Goal: Register for event/course

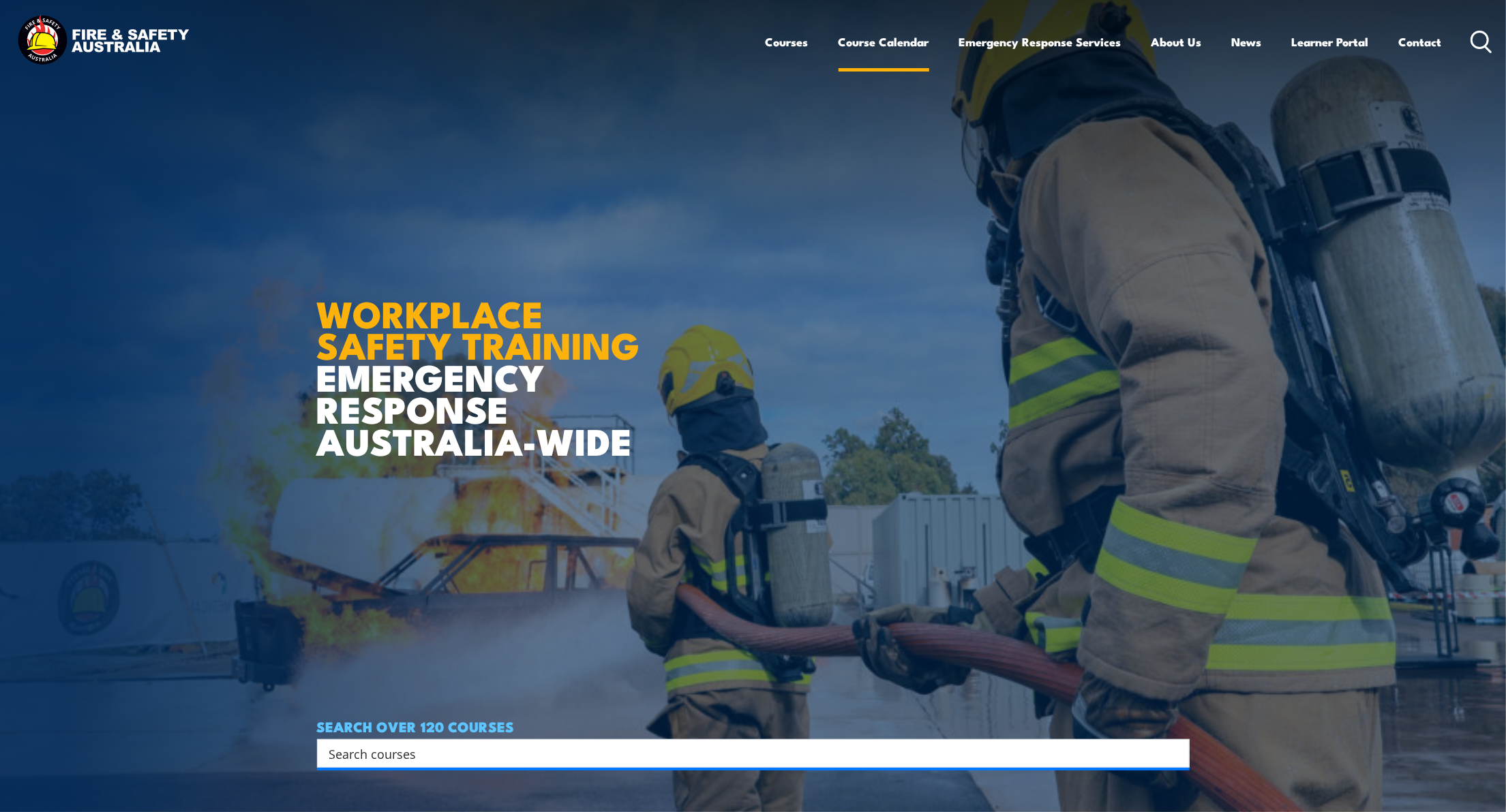
click at [883, 47] on link "Course Calendar" at bounding box center [883, 42] width 91 height 36
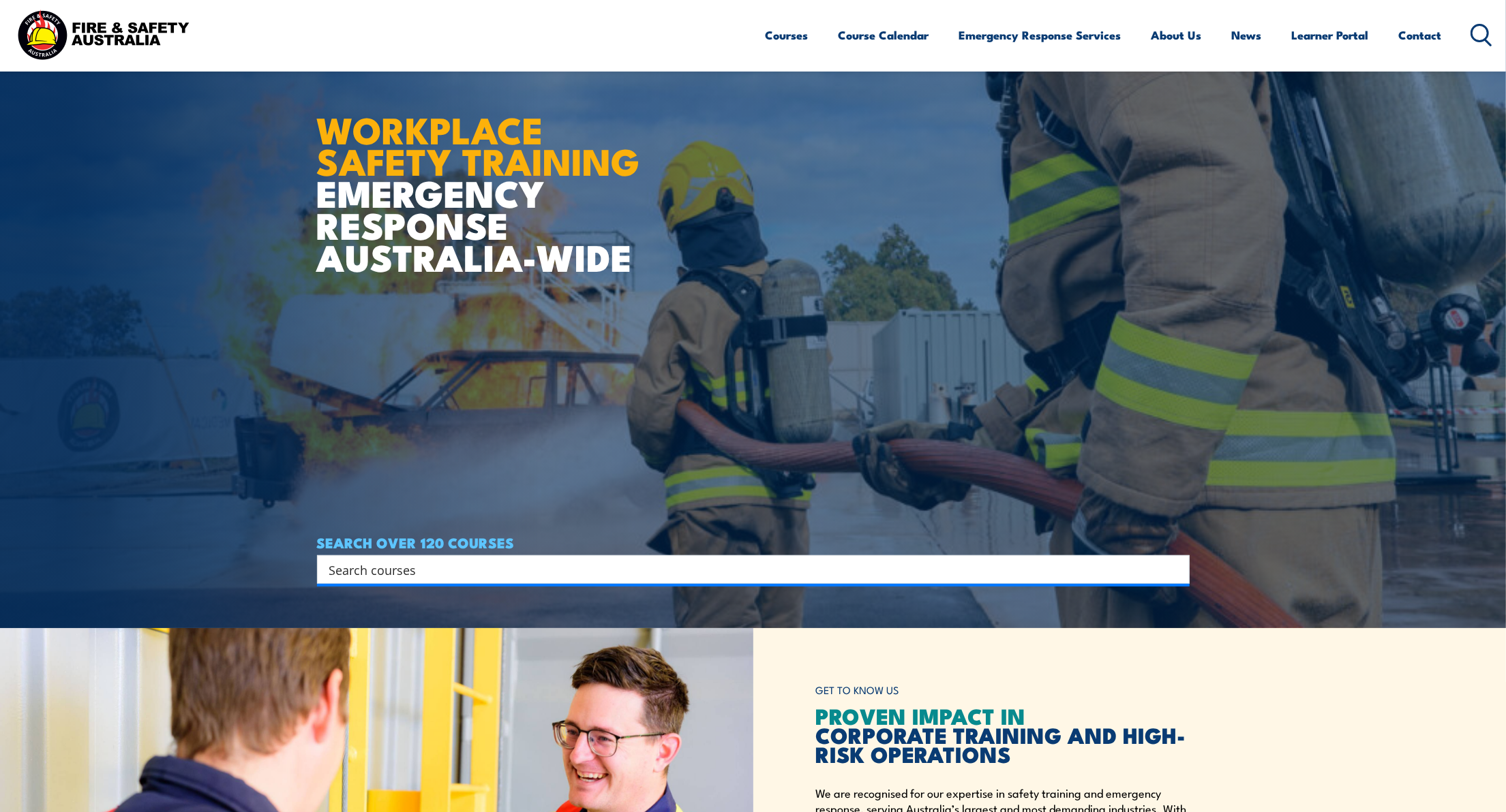
scroll to position [181, 0]
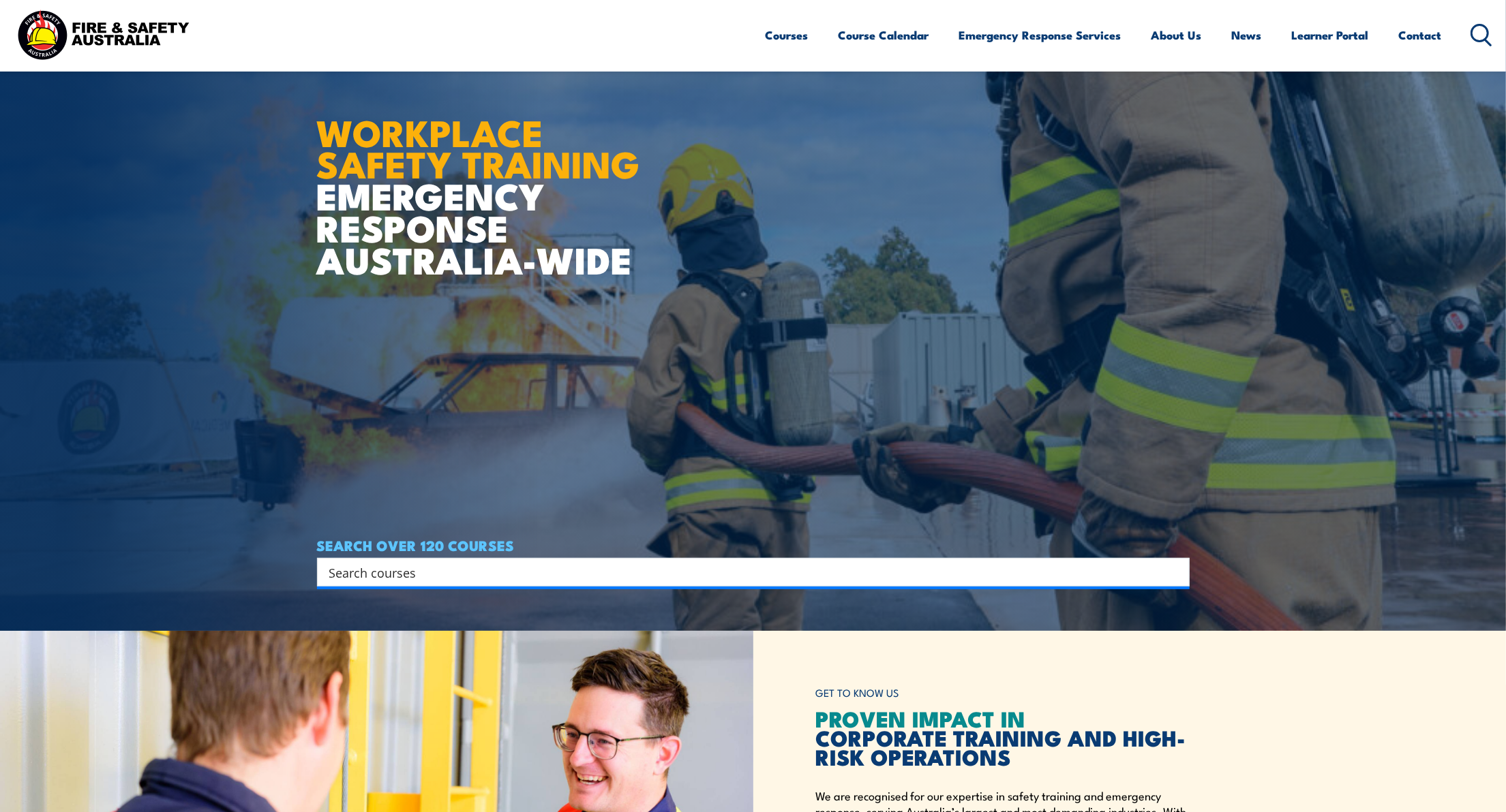
click at [435, 576] on input "Search input" at bounding box center [744, 572] width 830 height 20
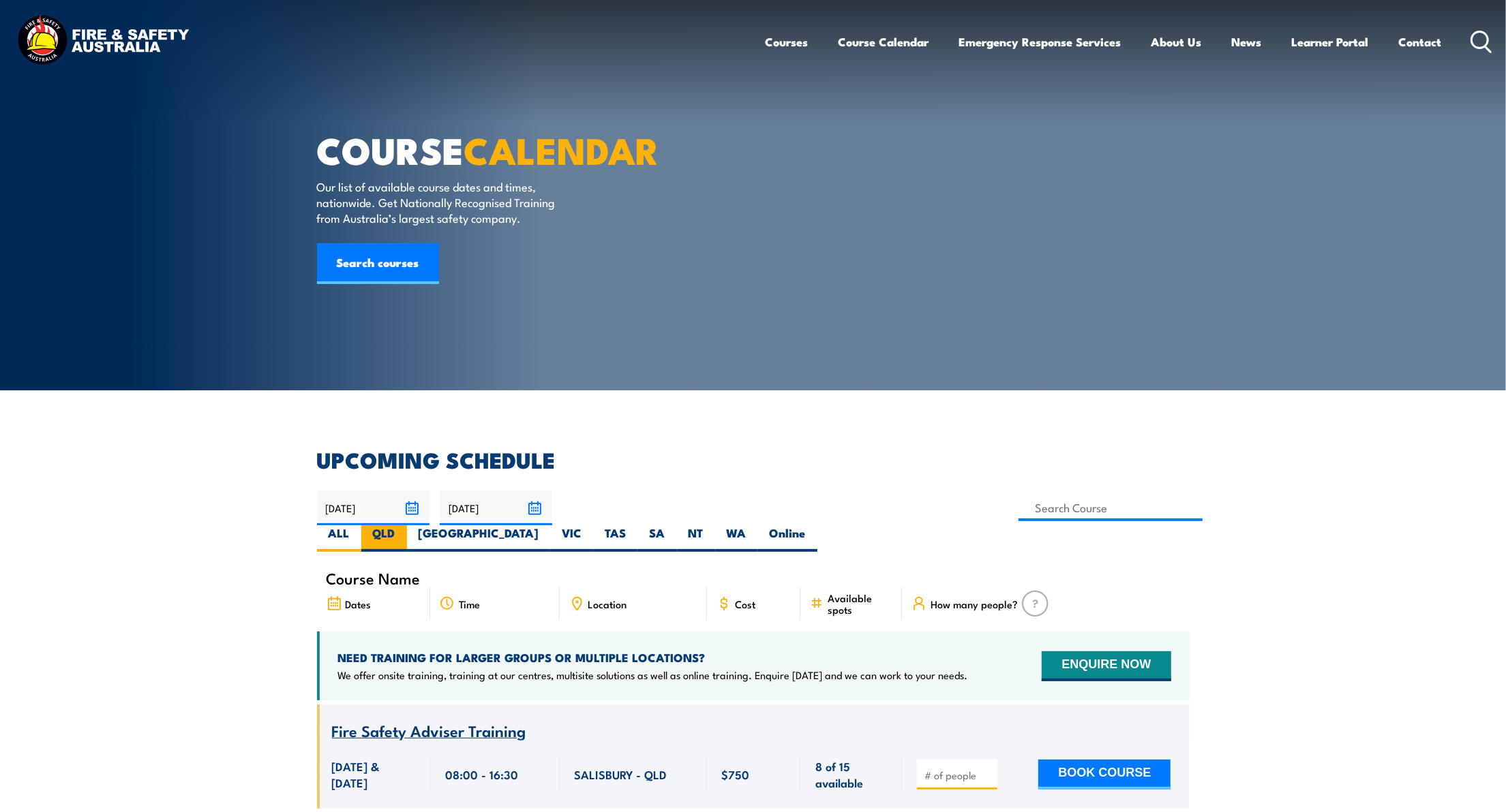
click at [407, 525] on label "QLD" at bounding box center [384, 538] width 46 height 27
click at [404, 525] on input "QLD" at bounding box center [400, 529] width 9 height 9
radio input "true"
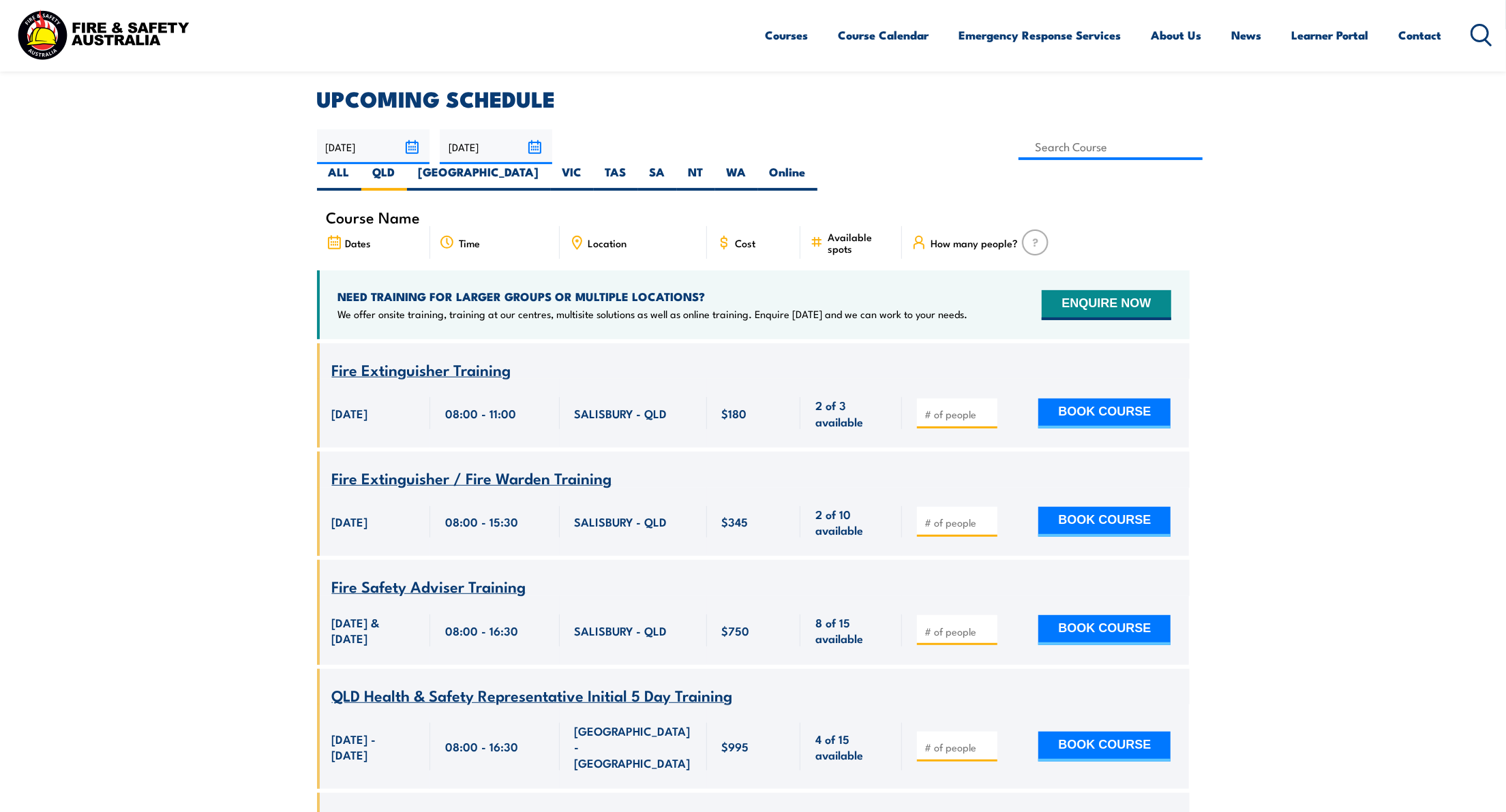
scroll to position [86, 0]
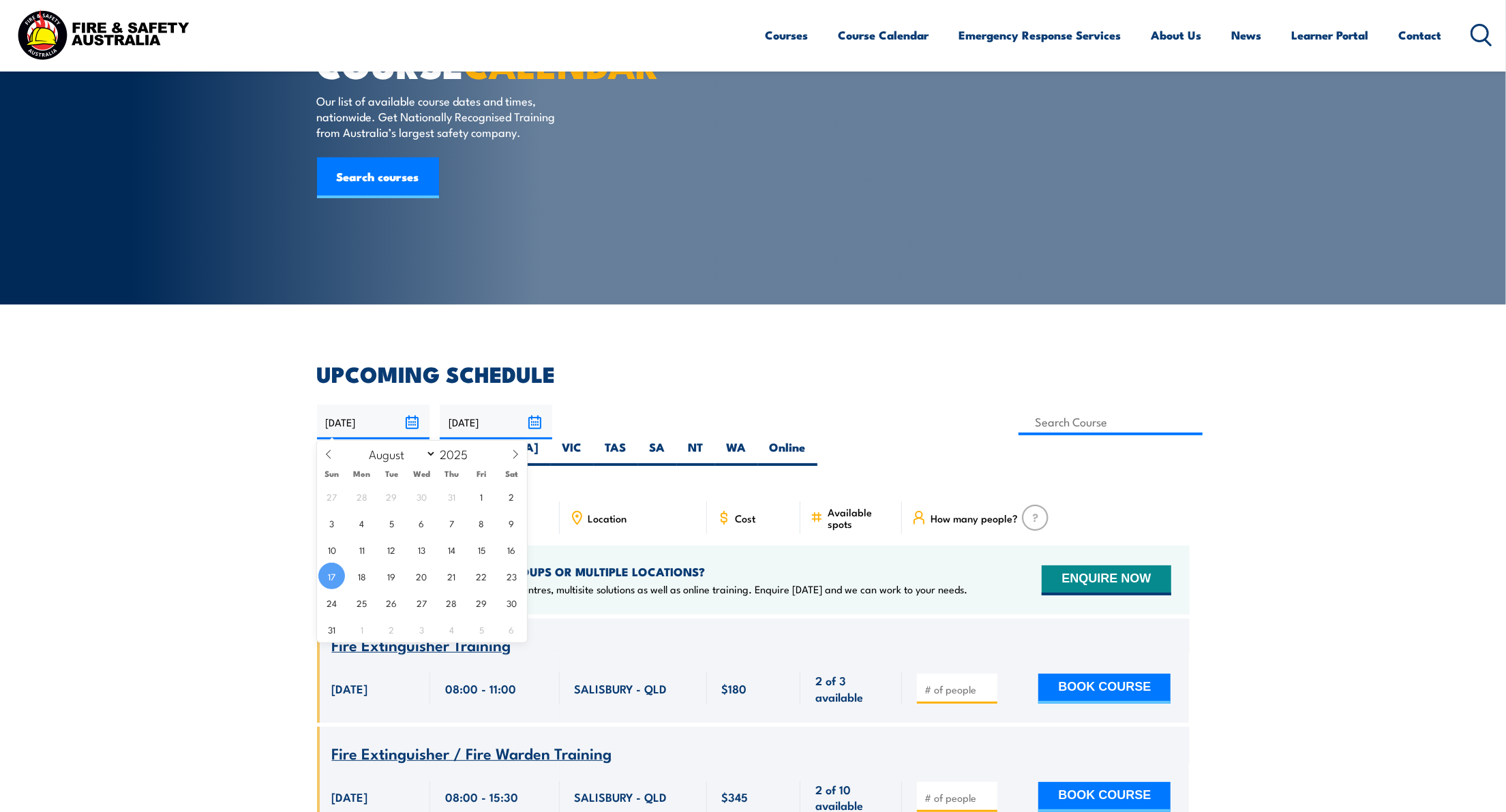
click at [413, 423] on input "17/08/2025" at bounding box center [373, 422] width 113 height 35
click at [511, 452] on icon at bounding box center [515, 455] width 10 height 10
select select "9"
click at [361, 578] on span "20" at bounding box center [361, 576] width 27 height 27
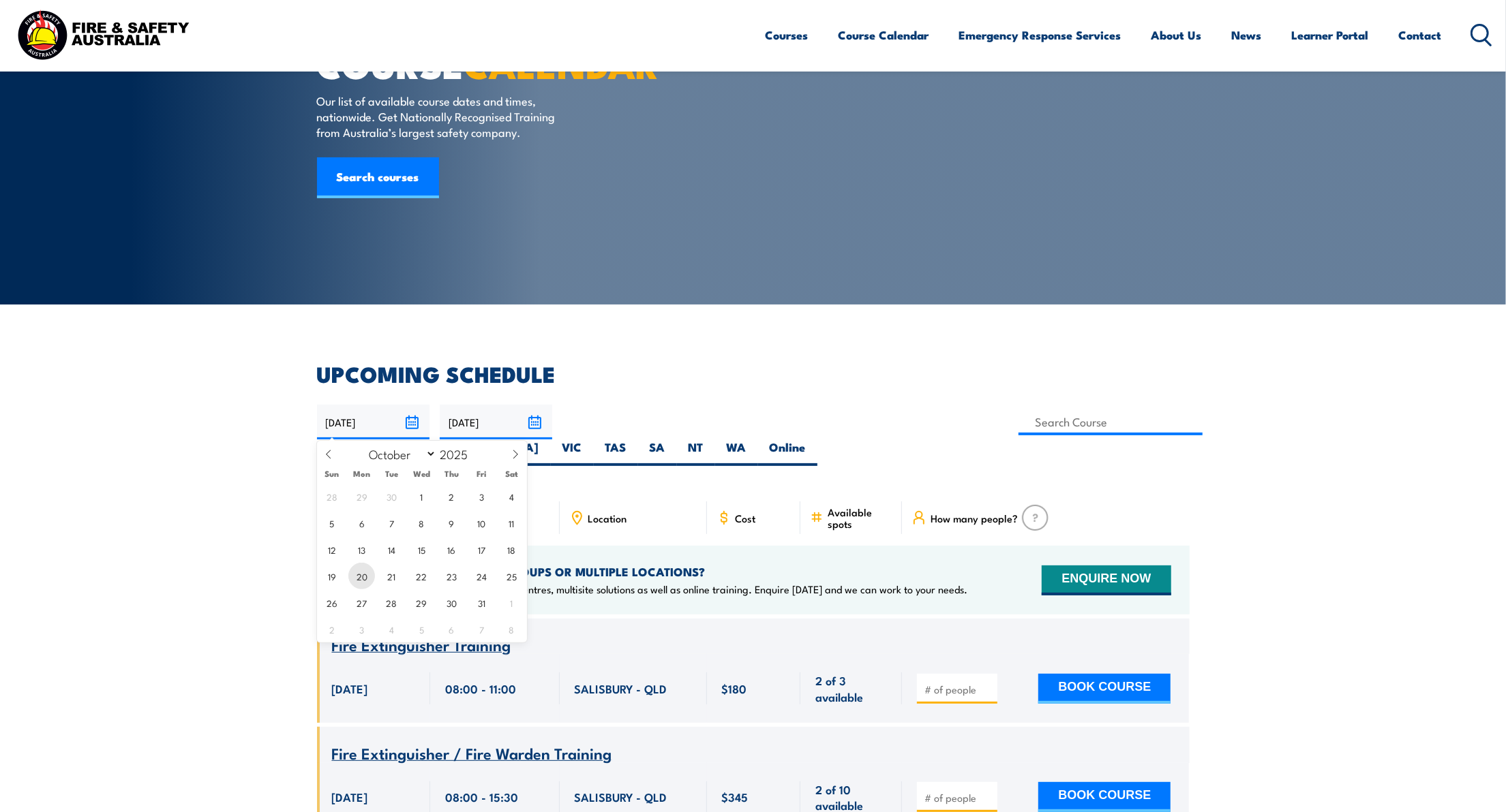
type input "20/10/2025"
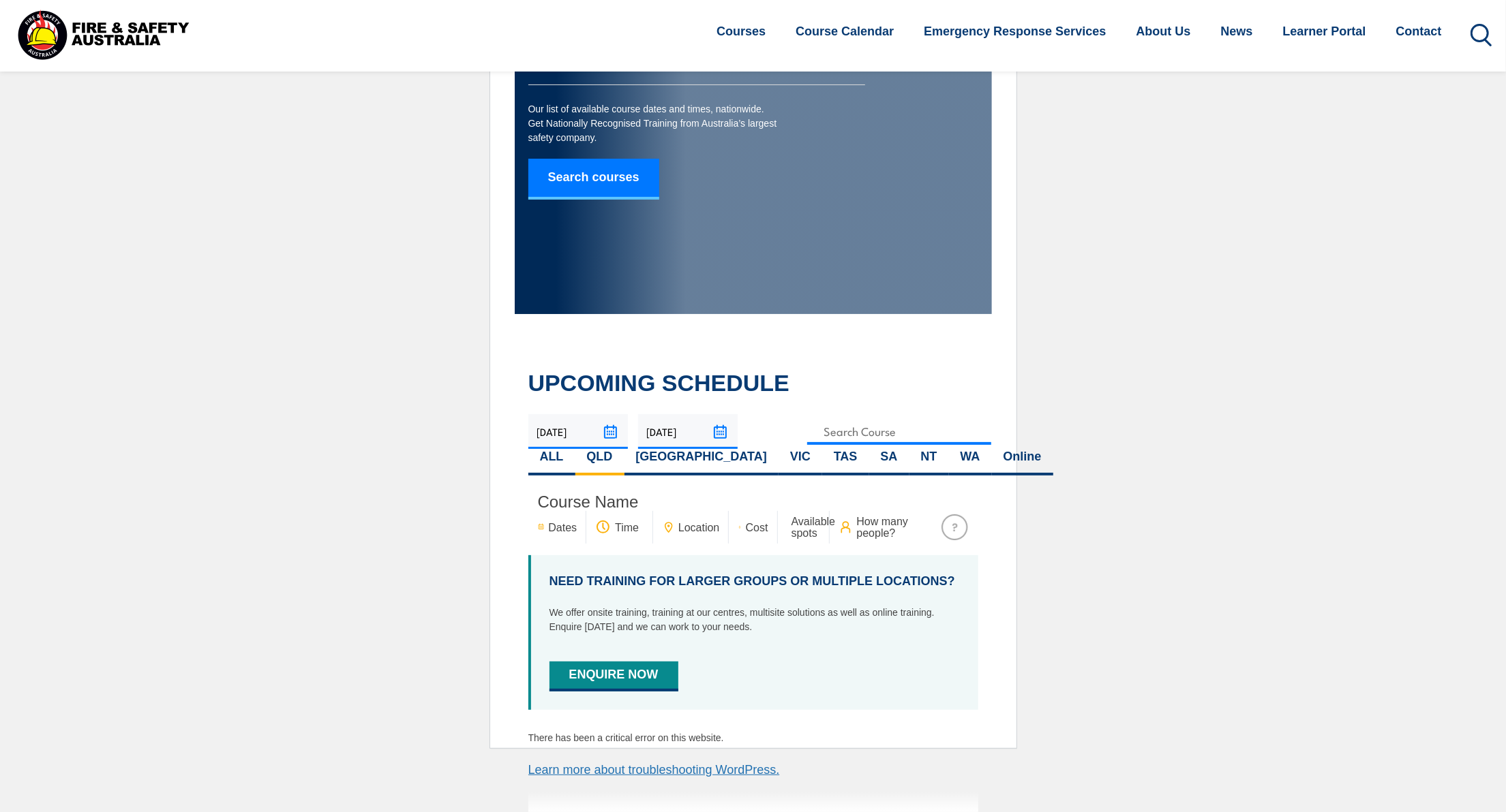
click at [718, 431] on input "16/10/2025" at bounding box center [687, 431] width 99 height 35
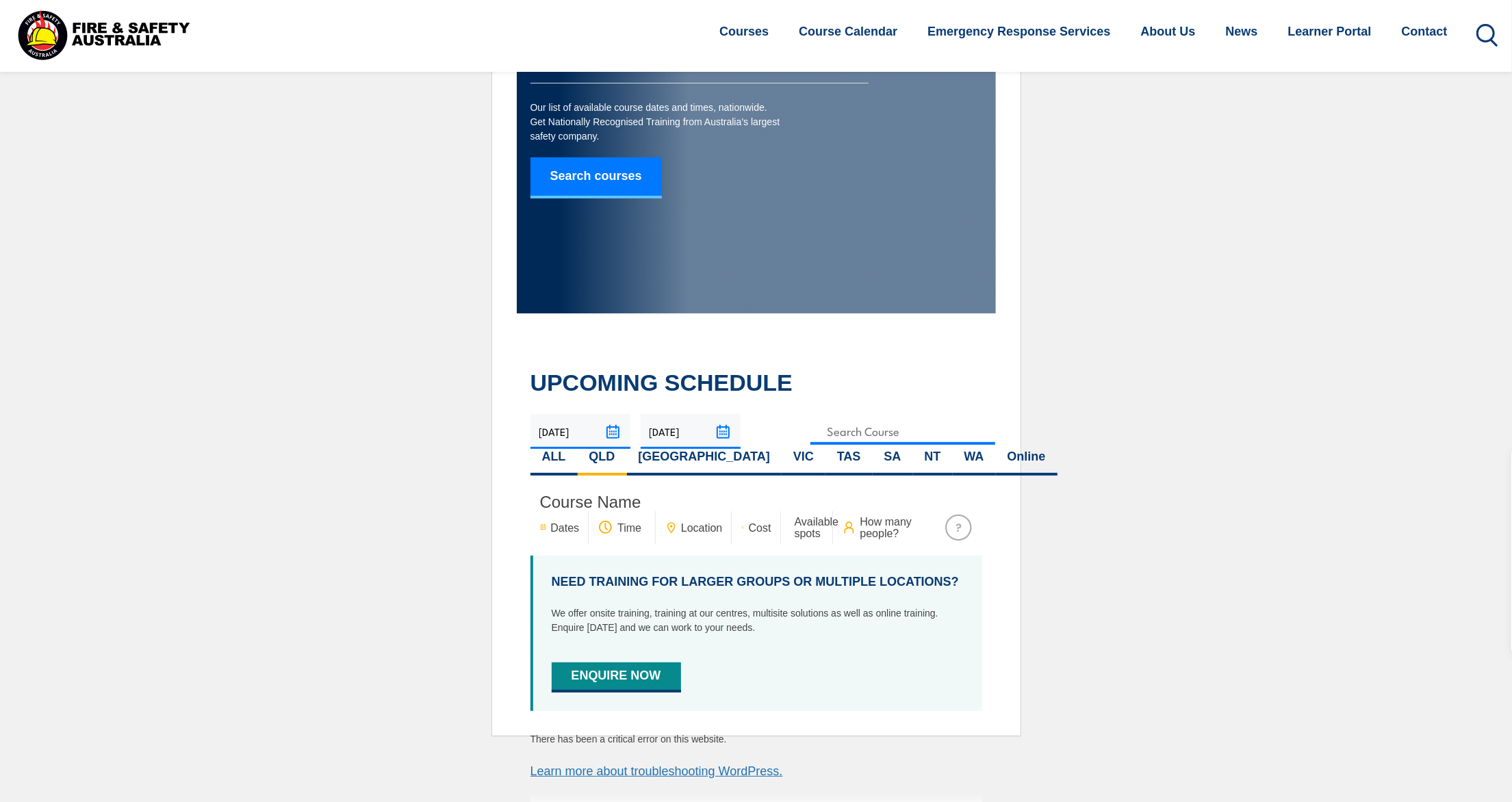
click at [724, 435] on input "16/10/2025" at bounding box center [690, 431] width 100 height 35
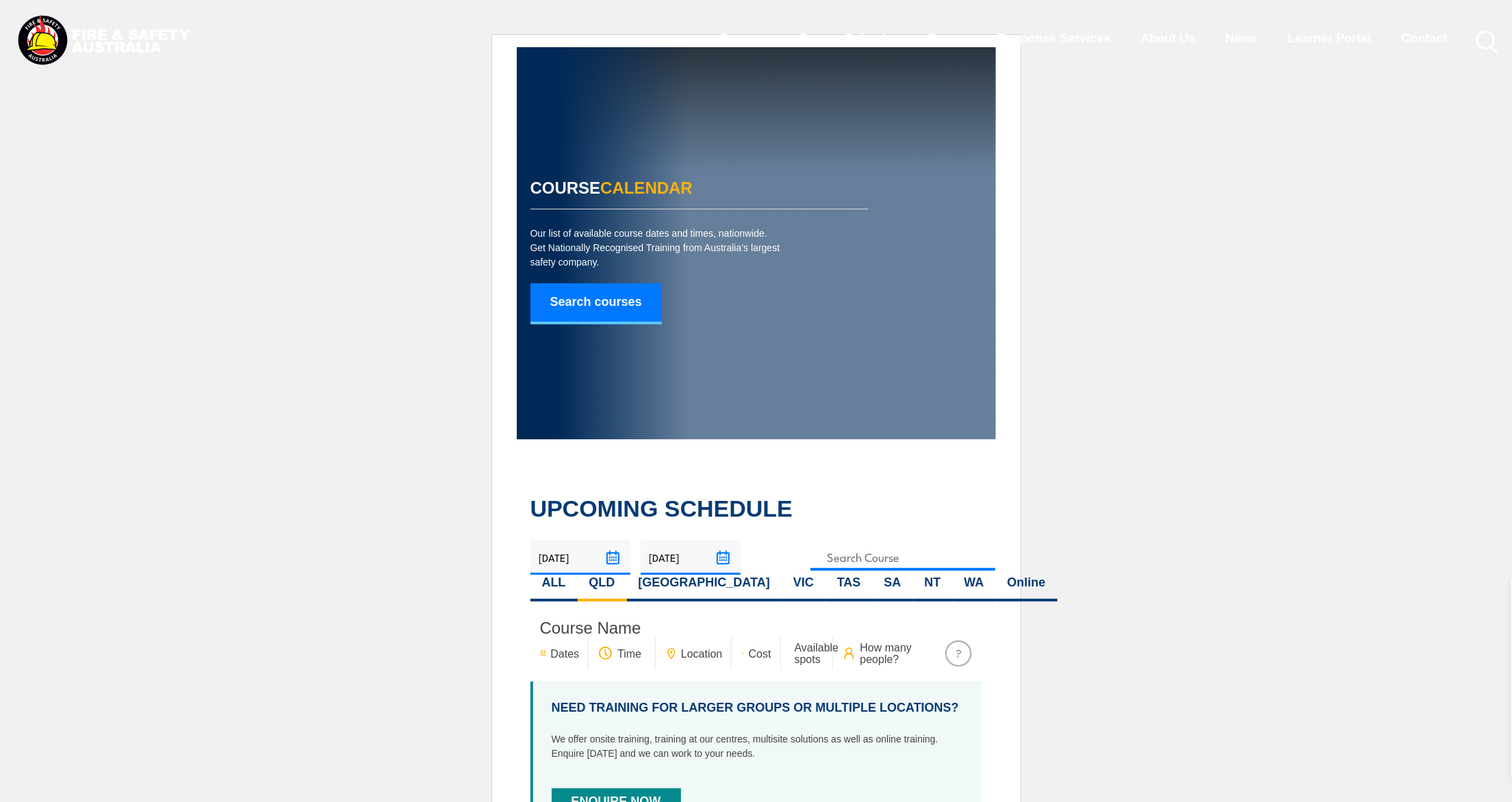
click at [721, 559] on input "16/10/2025" at bounding box center [690, 557] width 100 height 35
click at [642, 556] on input "[DATE]" at bounding box center [690, 557] width 100 height 35
click at [654, 561] on input "[DATE]" at bounding box center [690, 557] width 100 height 35
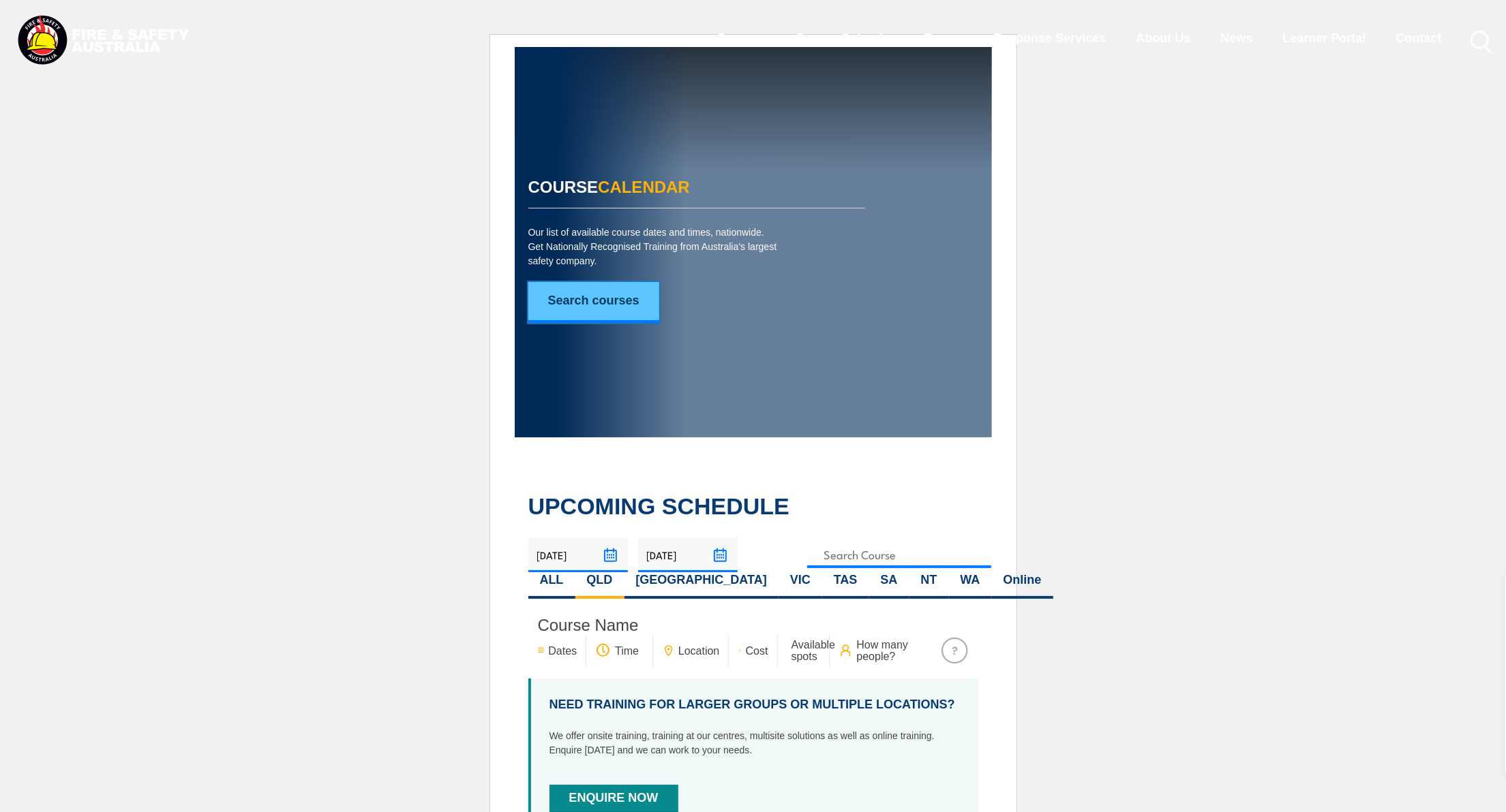
click at [594, 303] on link "Search courses" at bounding box center [594, 302] width 130 height 41
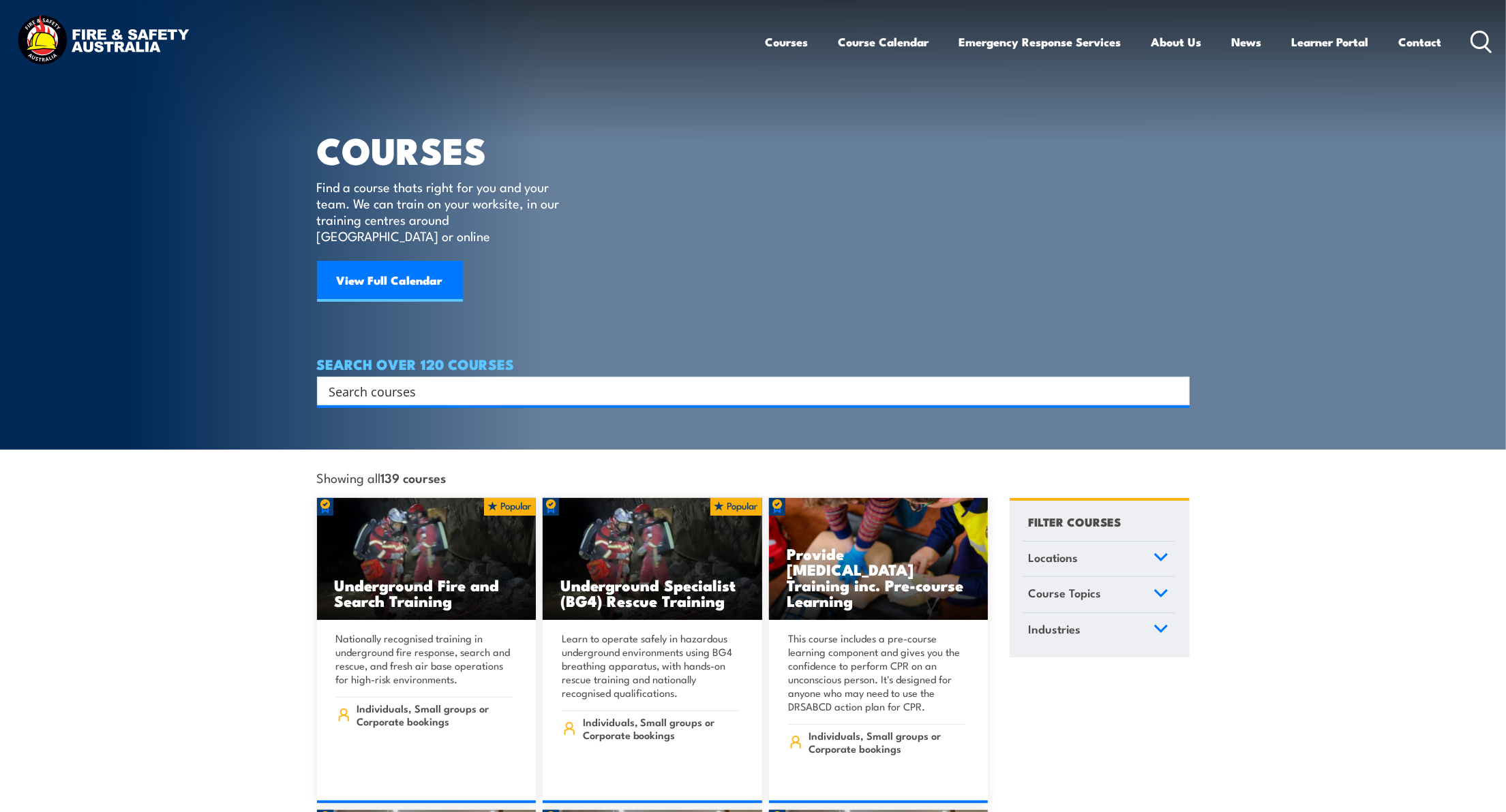
click at [393, 381] on input "Search input" at bounding box center [744, 391] width 830 height 20
type input "certificate iv in work health and safety"
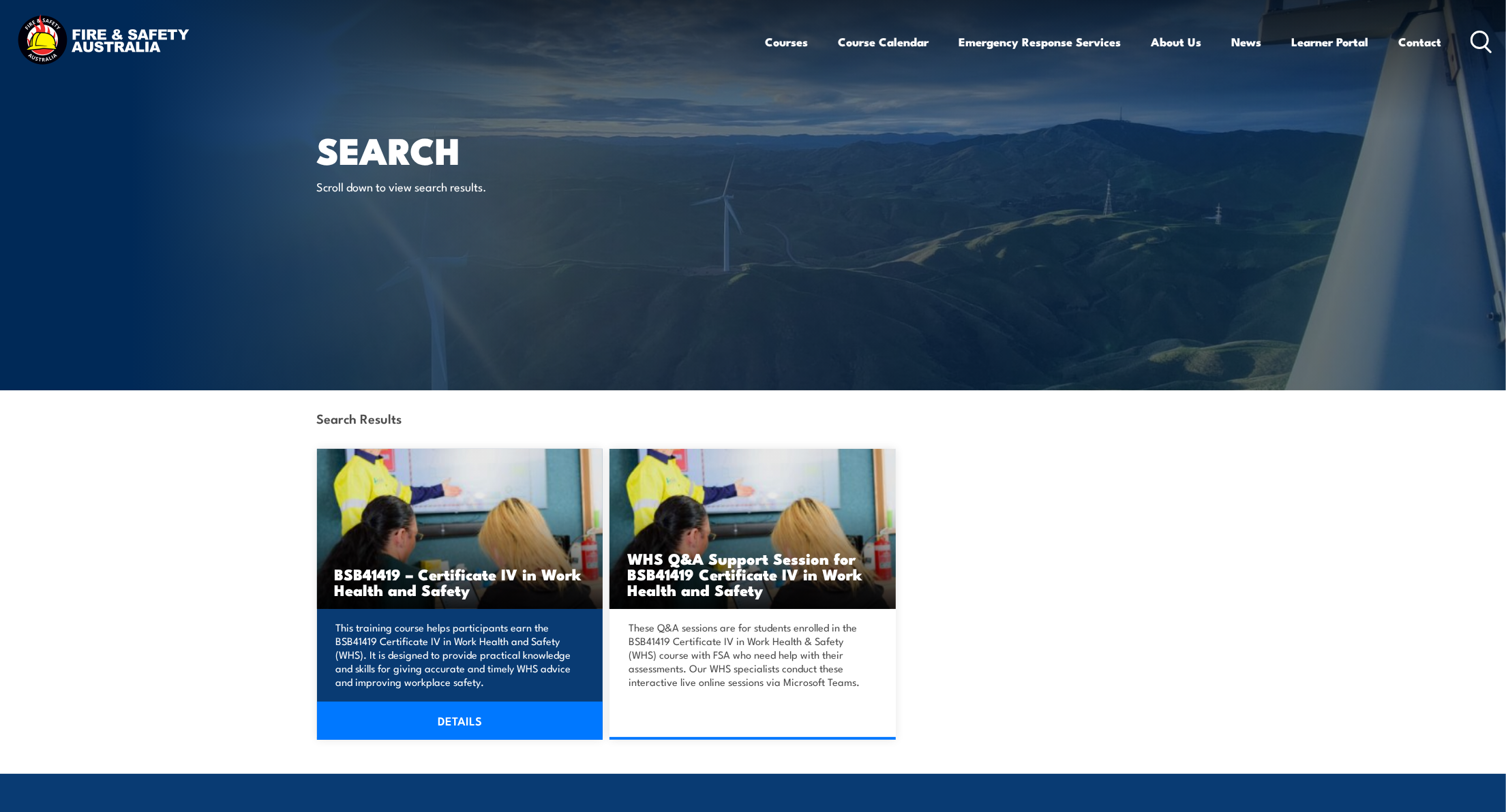
click at [422, 501] on img at bounding box center [460, 529] width 286 height 160
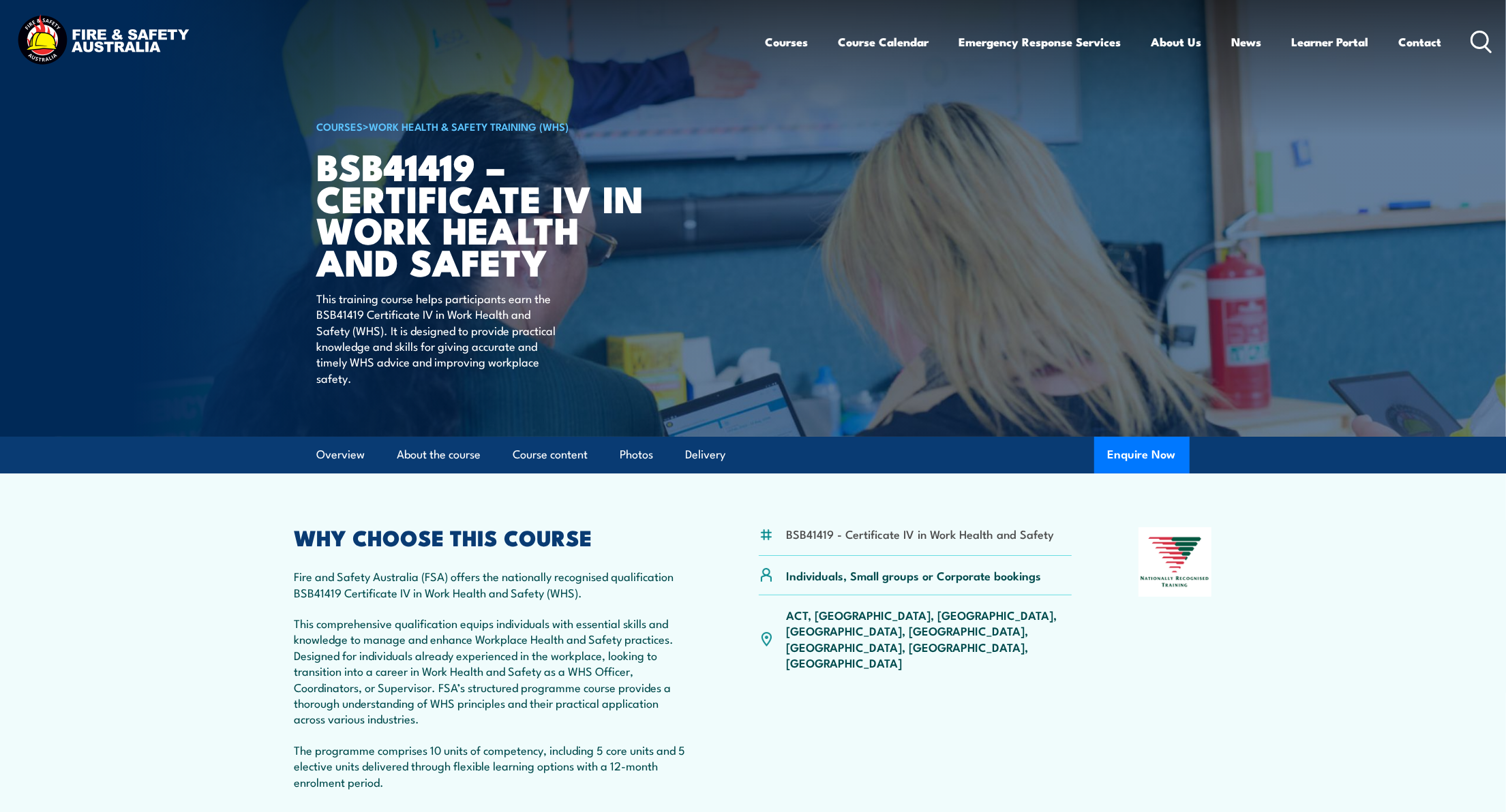
click at [876, 621] on p "ACT, [GEOGRAPHIC_DATA], [GEOGRAPHIC_DATA], [GEOGRAPHIC_DATA], [GEOGRAPHIC_DATA]…" at bounding box center [930, 639] width 285 height 64
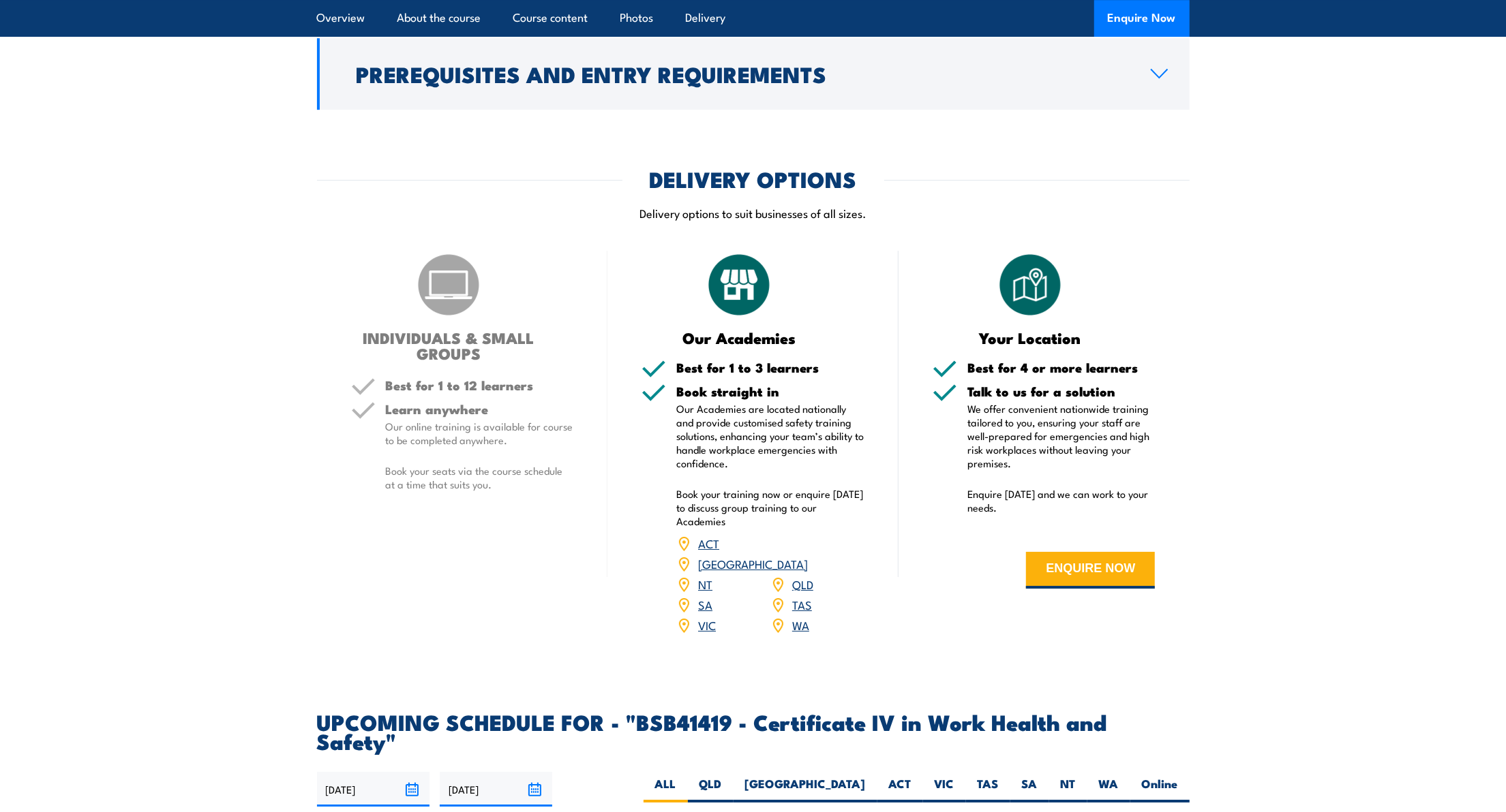
scroll to position [3725, 0]
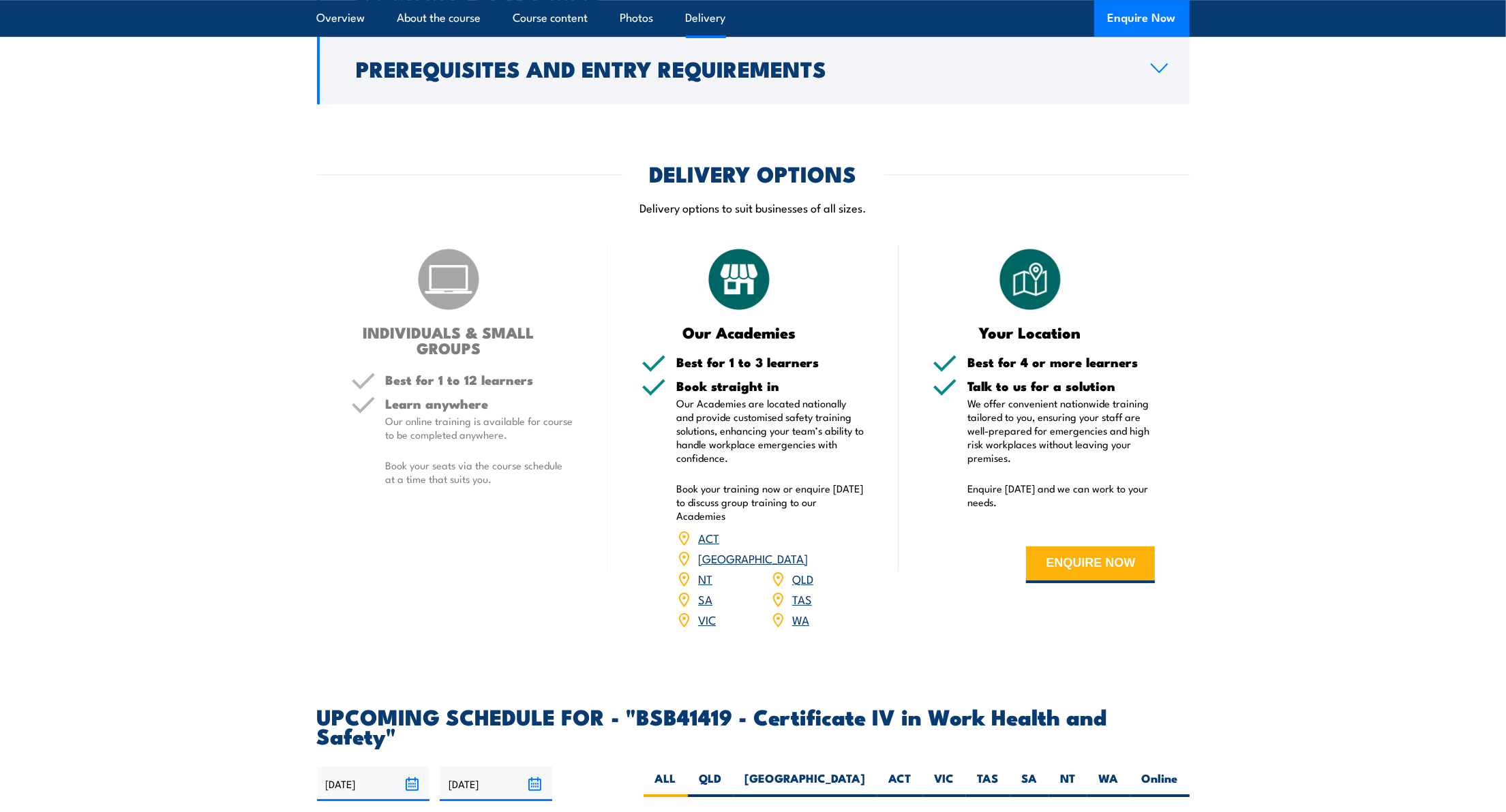
click at [806, 571] on link "QLD" at bounding box center [802, 579] width 21 height 16
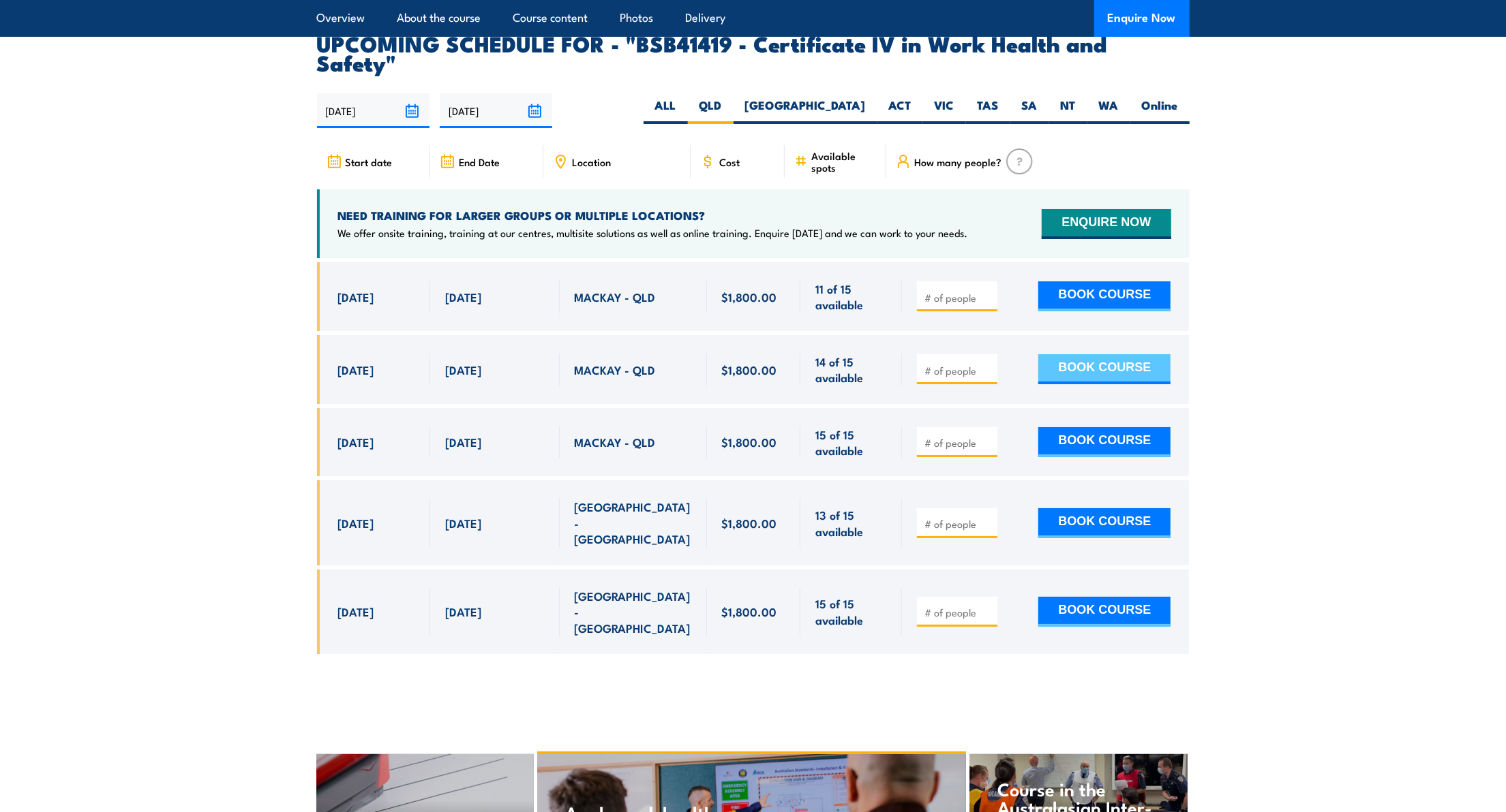
click at [1067, 355] on button "BOOK COURSE" at bounding box center [1104, 369] width 132 height 30
click at [978, 364] on input "number" at bounding box center [958, 370] width 68 height 14
type input "1"
click at [987, 364] on input "1" at bounding box center [958, 370] width 68 height 14
click at [1058, 355] on button "BOOK COURSE" at bounding box center [1104, 369] width 132 height 30
